Goal: Task Accomplishment & Management: Use online tool/utility

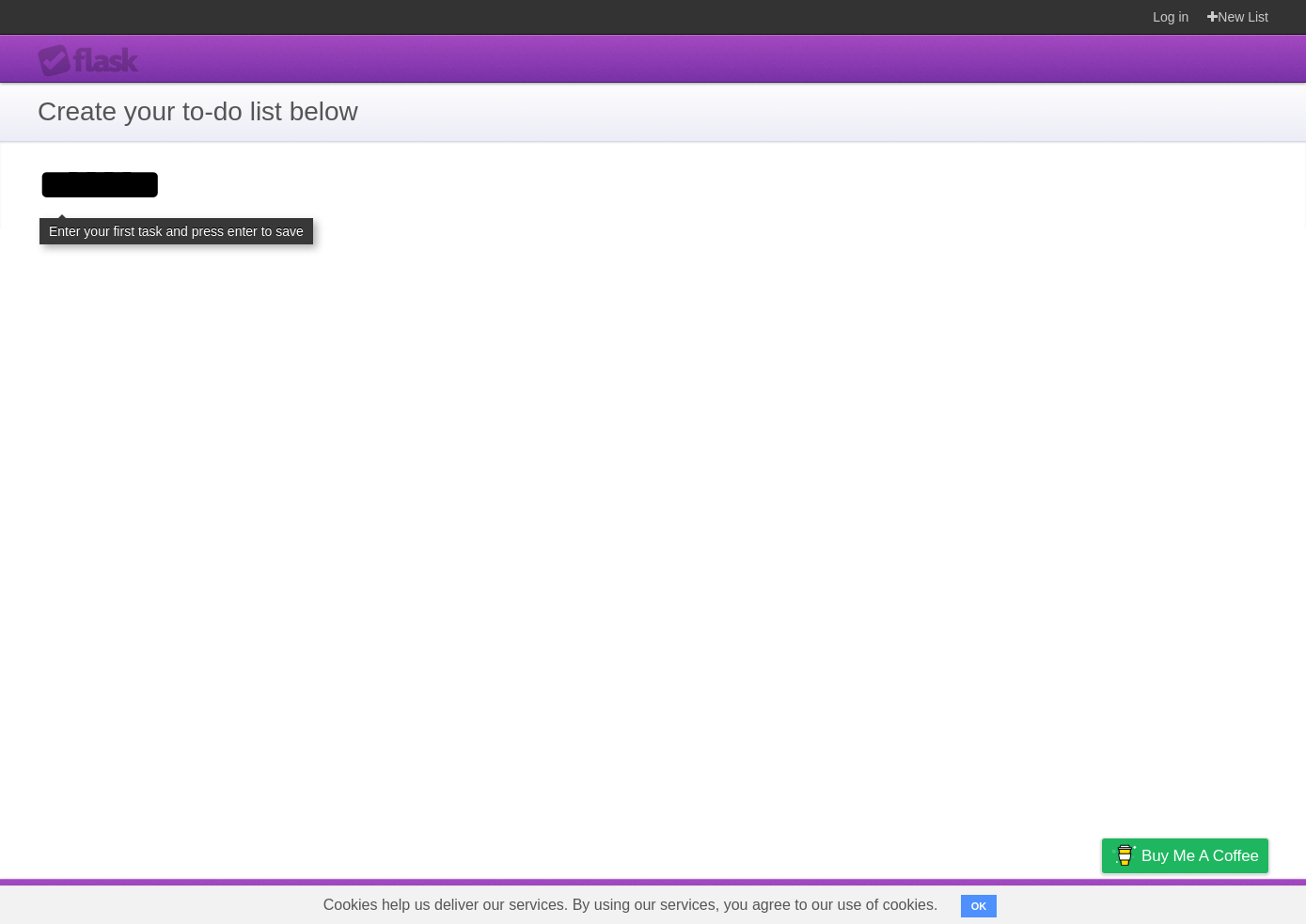
click at [596, 138] on section "Create your to-do list below" at bounding box center [653, 112] width 1306 height 60
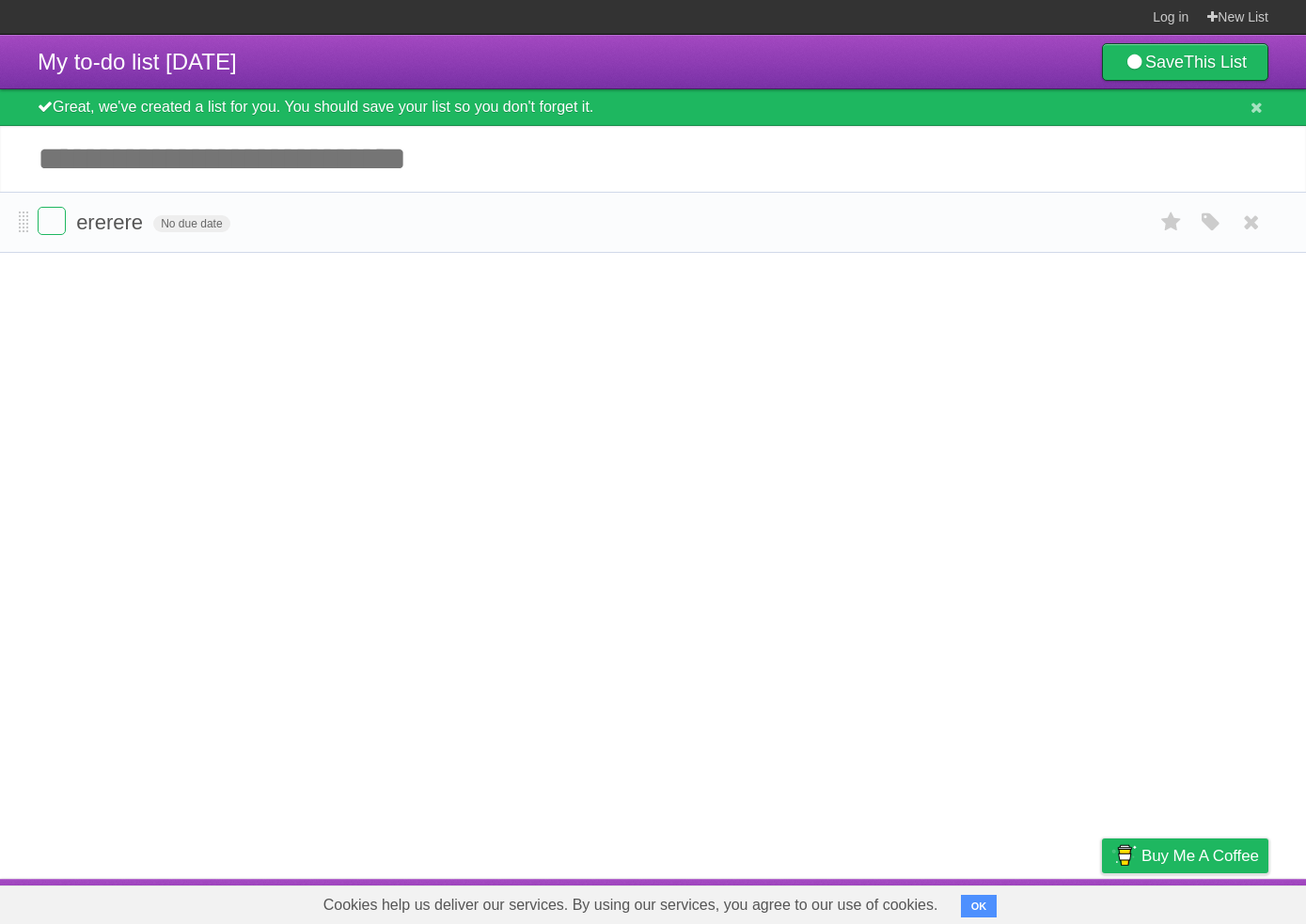
click at [245, 231] on form "ererere No due date White Red Blue Green Purple Orange" at bounding box center [653, 222] width 1231 height 31
click at [210, 232] on span "No due date" at bounding box center [191, 224] width 76 height 17
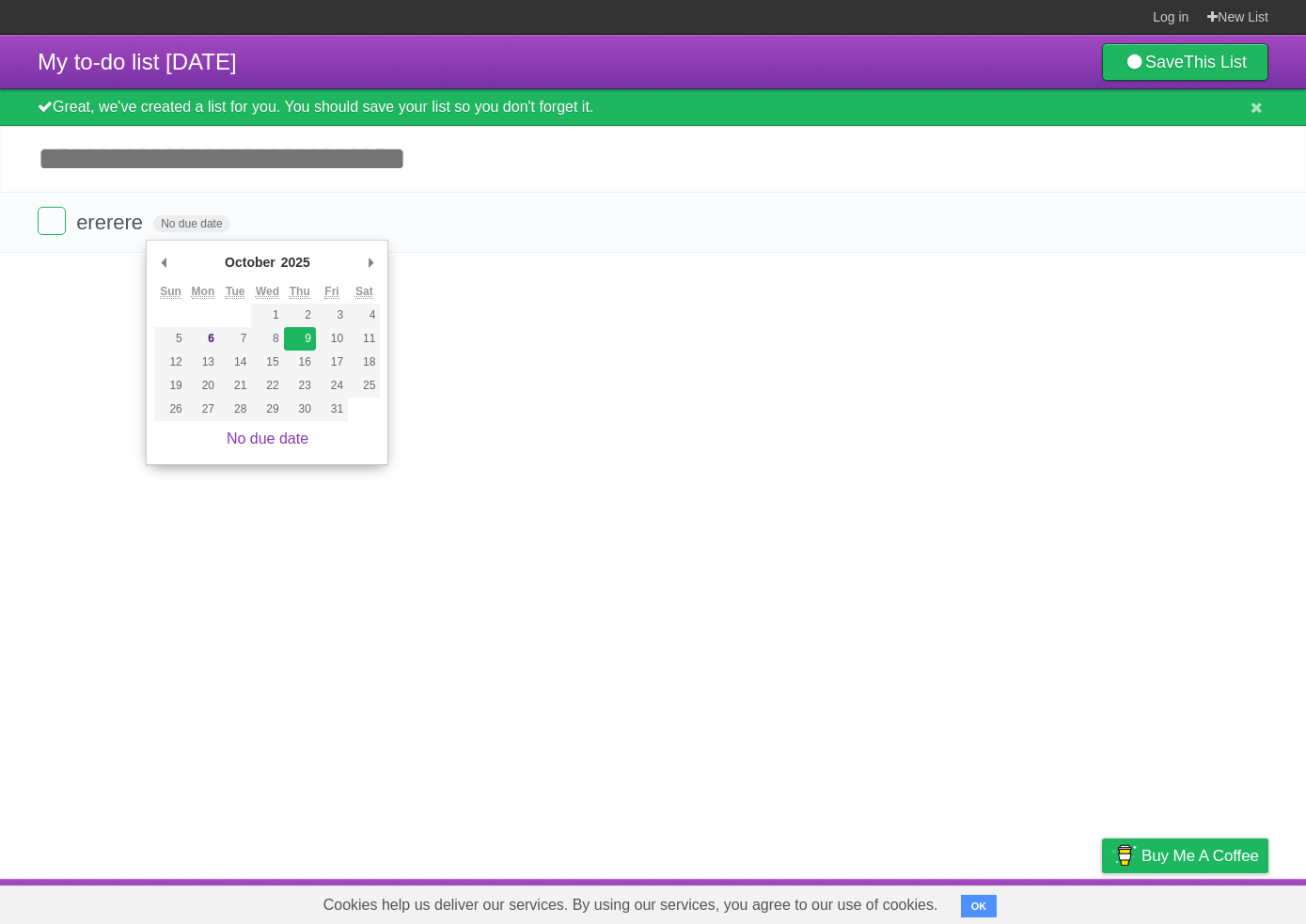
type span "[DATE]"
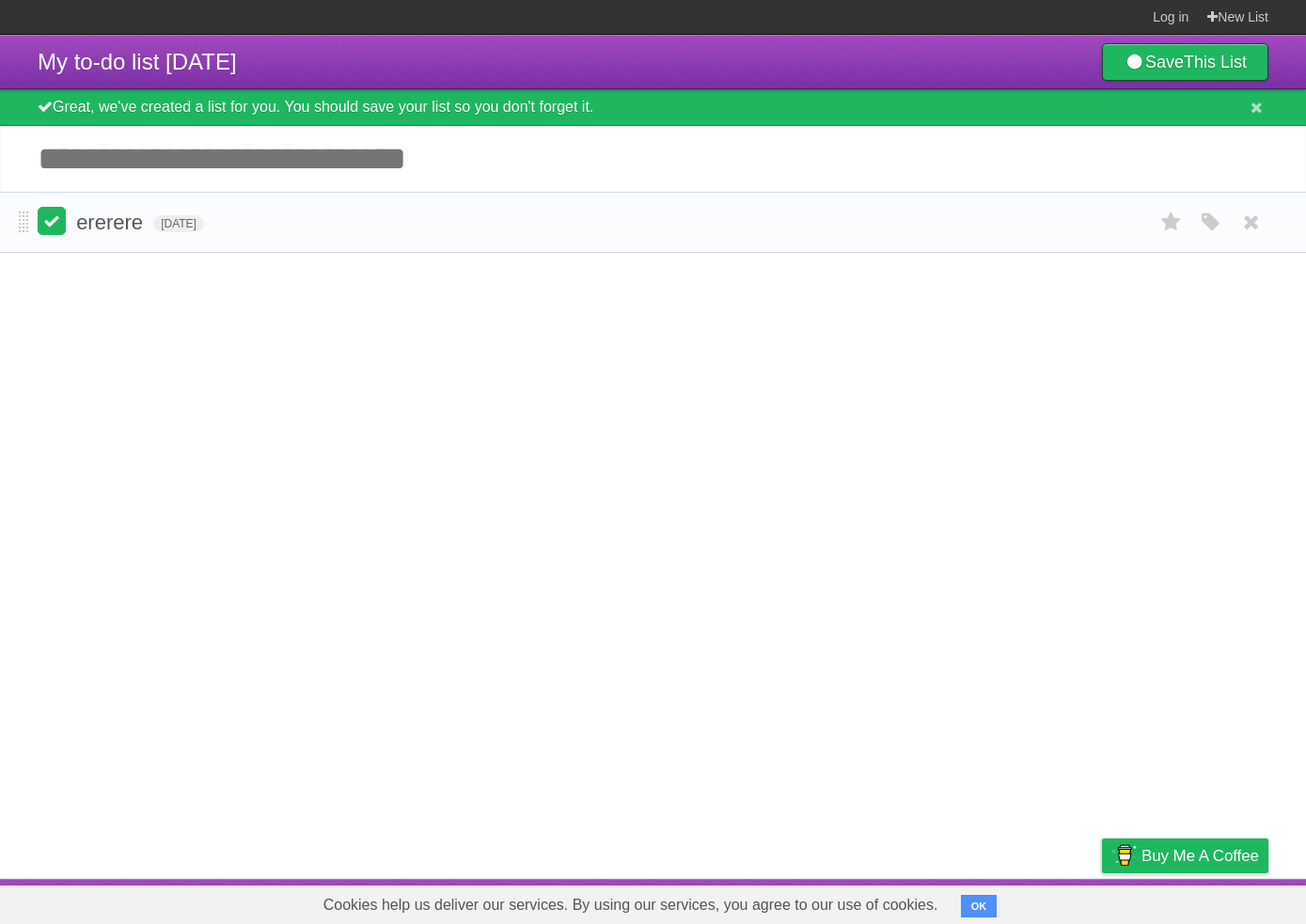
click at [45, 226] on label at bounding box center [52, 221] width 28 height 28
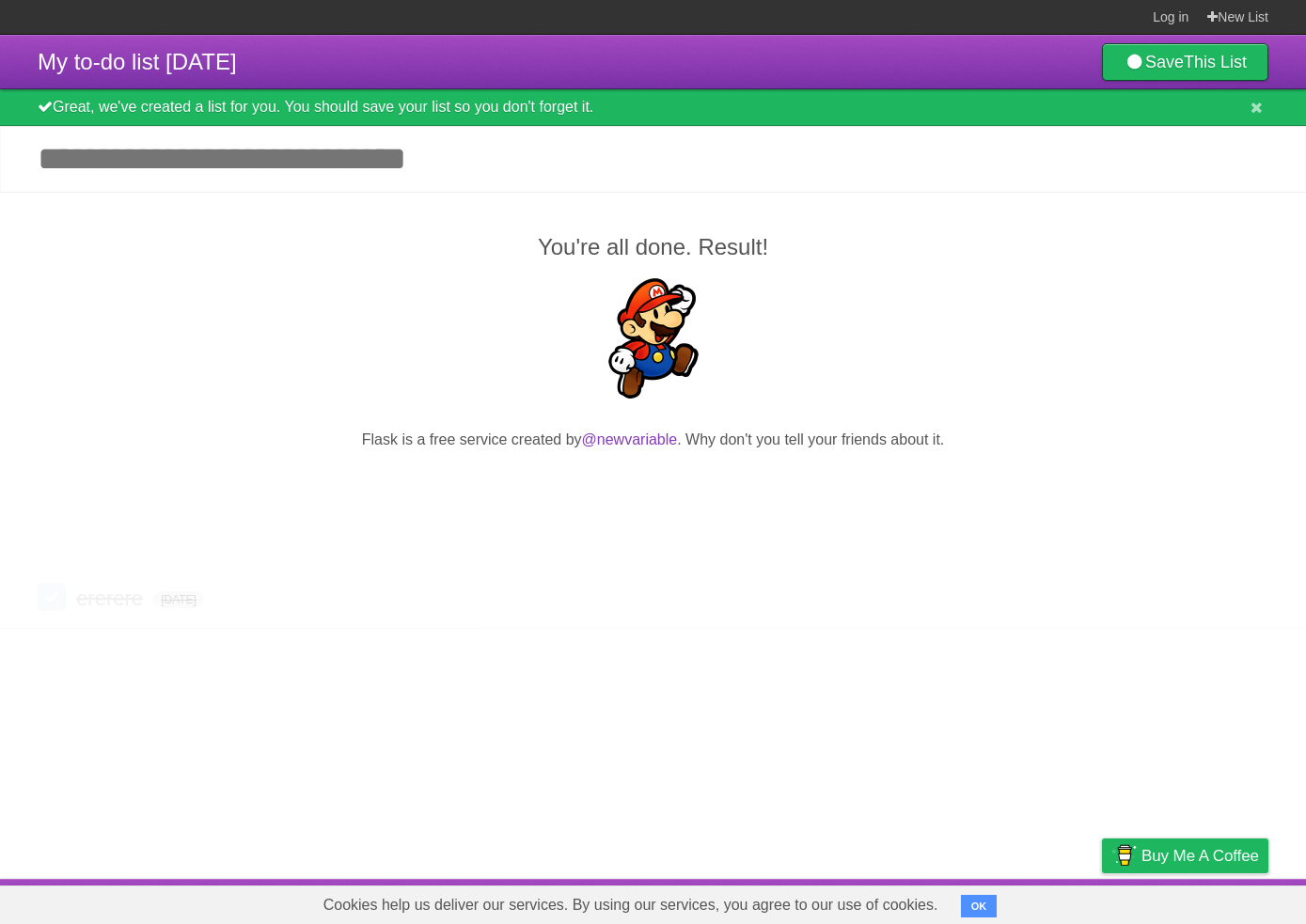
click at [55, 224] on div "You're all done. Result! Flask is a free service created by @newvariable . Why …" at bounding box center [653, 380] width 1306 height 377
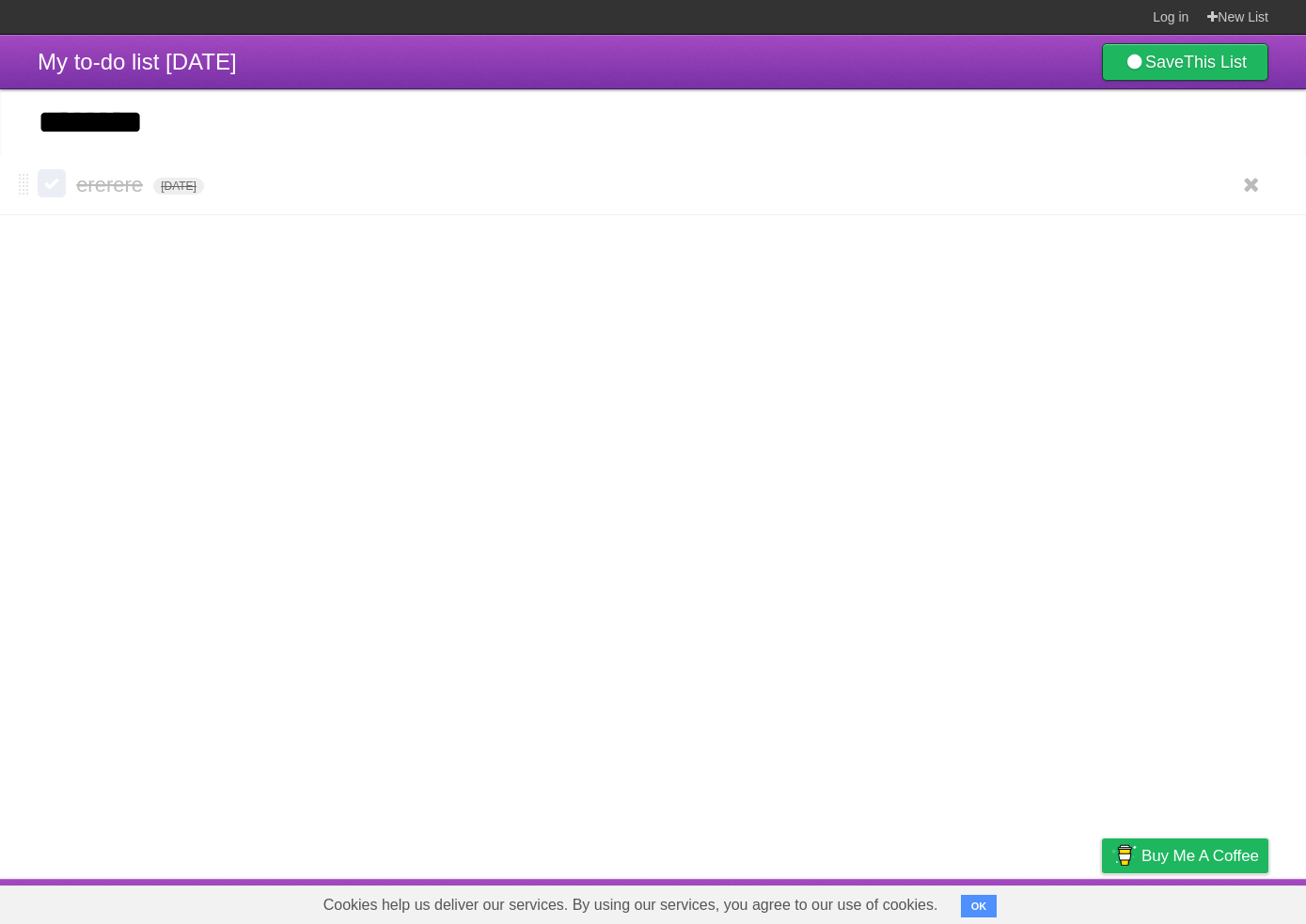
type input "********"
click input "*********" at bounding box center [0, 0] width 0 height 0
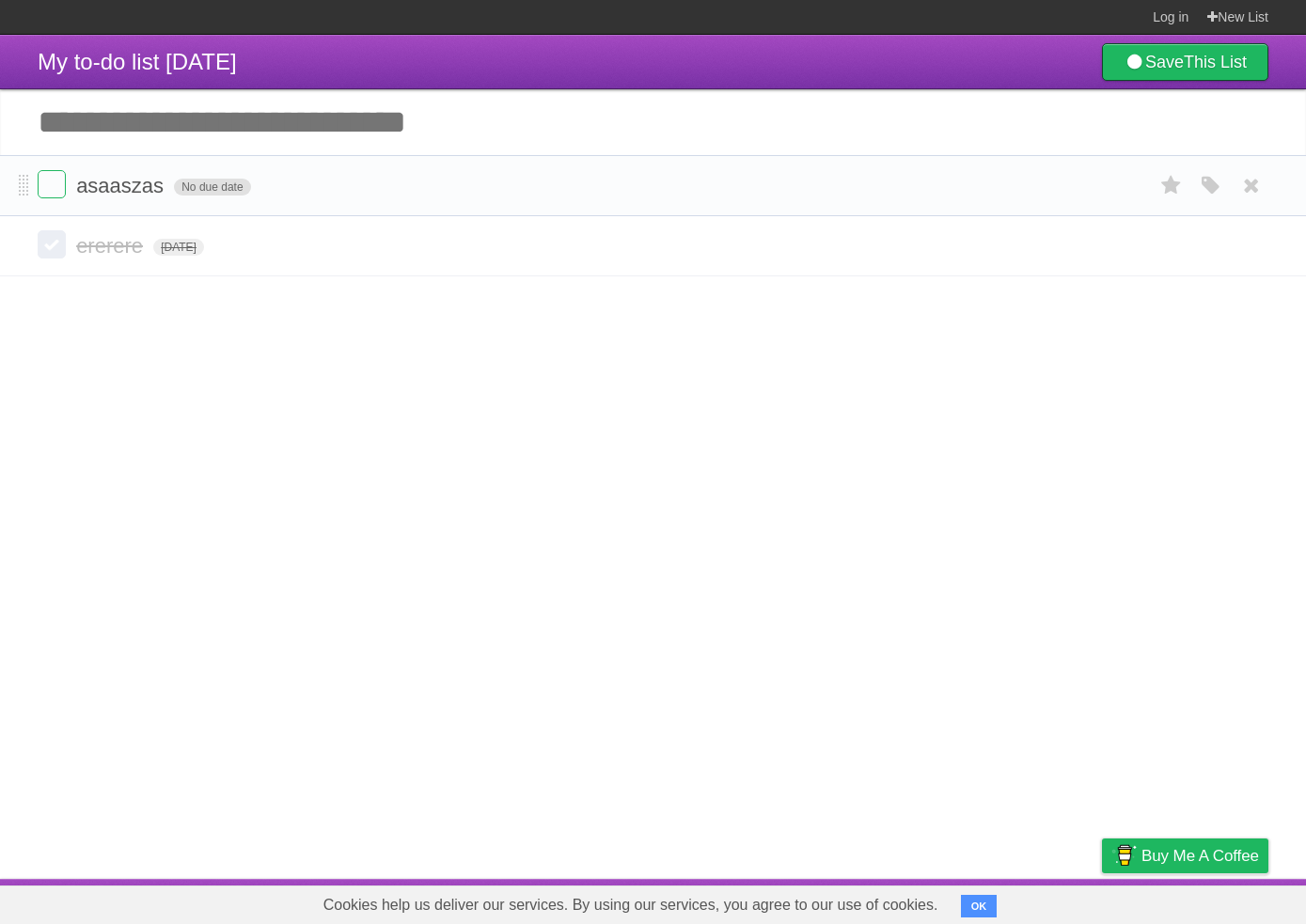
click at [212, 195] on span "No due date" at bounding box center [212, 188] width 76 height 17
click at [203, 191] on span "Wed Oct 22 2025" at bounding box center [200, 188] width 51 height 17
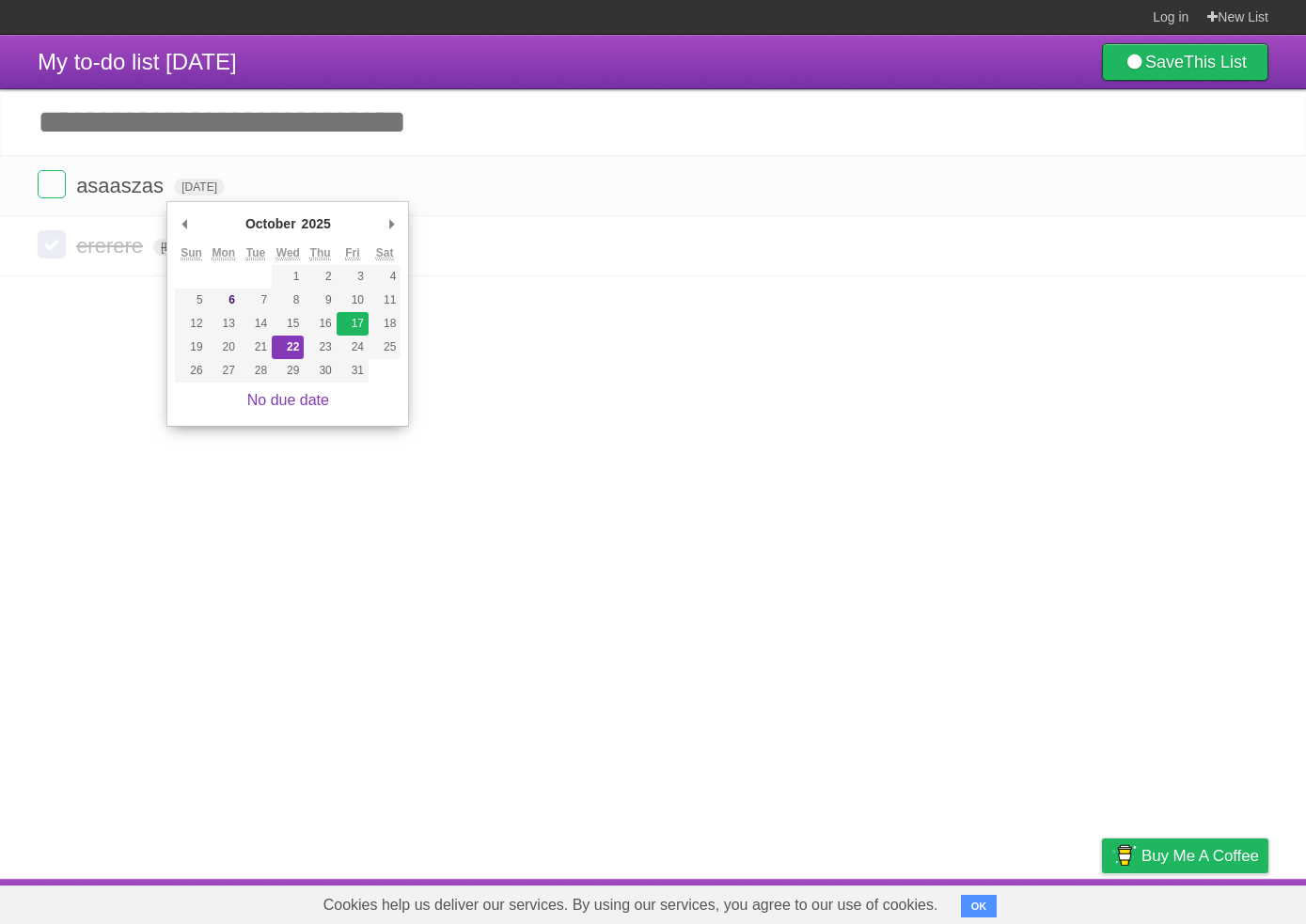
type span "Fri Oct 17 2025"
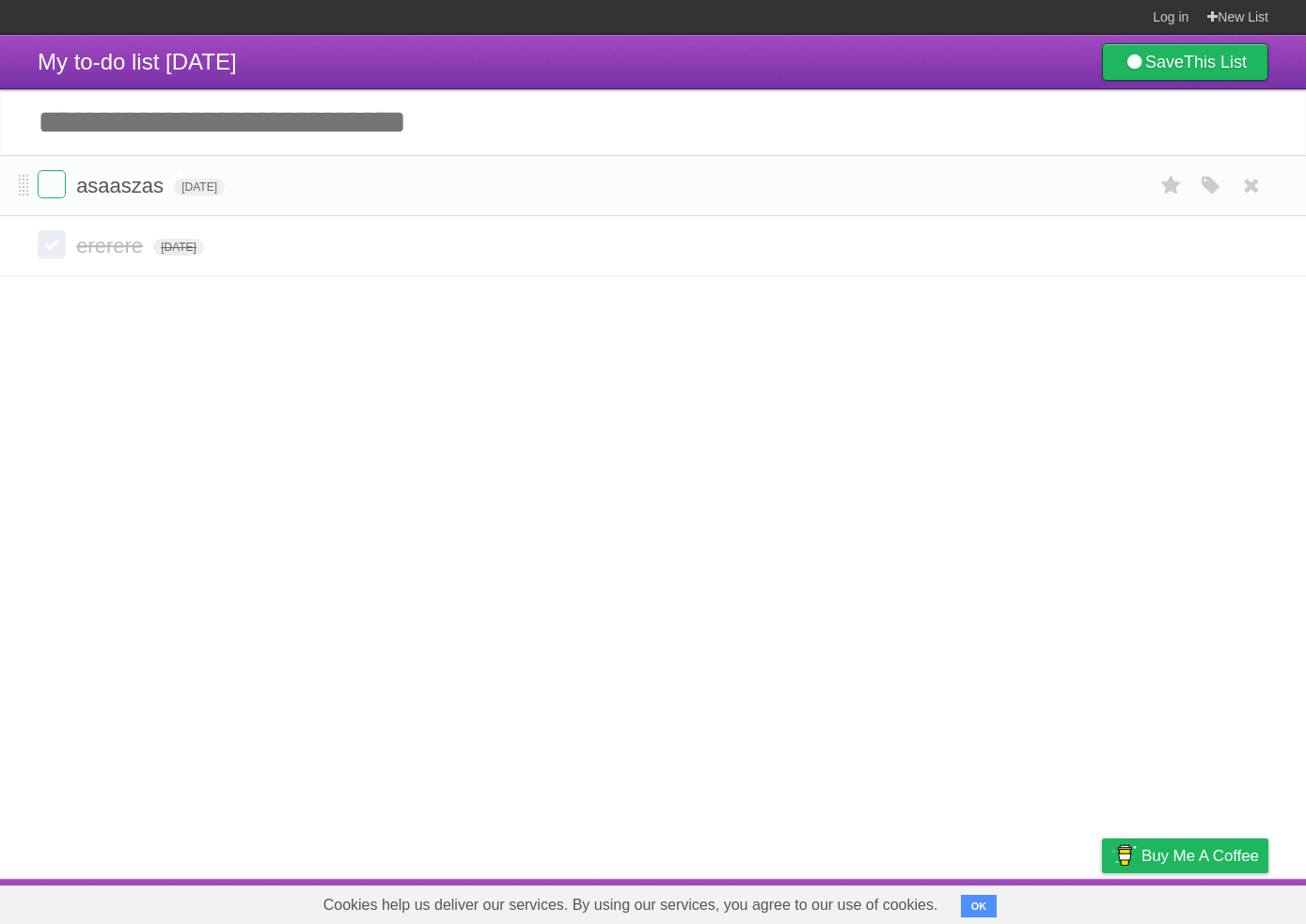
click at [150, 191] on span "asaaszas" at bounding box center [121, 186] width 92 height 24
